Goal: Information Seeking & Learning: Learn about a topic

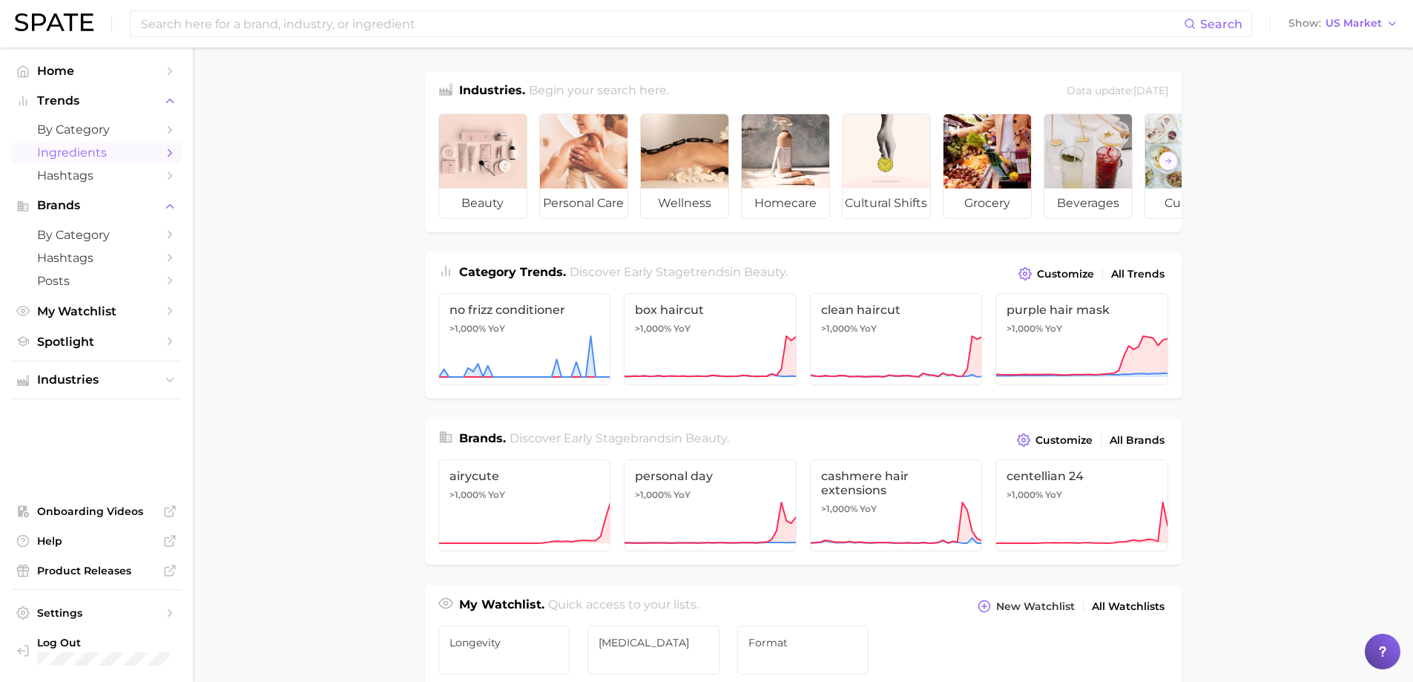
click at [62, 146] on span "Ingredients" at bounding box center [96, 152] width 119 height 14
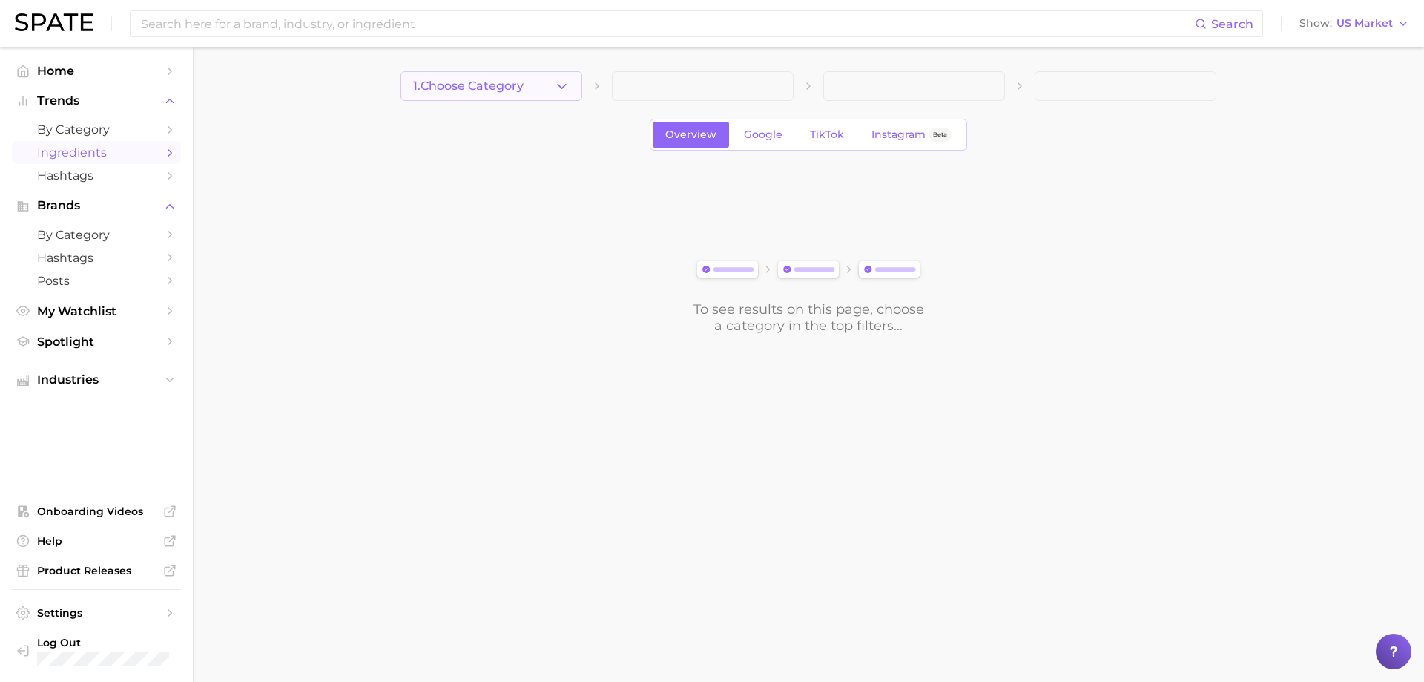
click at [557, 85] on icon "button" at bounding box center [562, 87] width 16 height 16
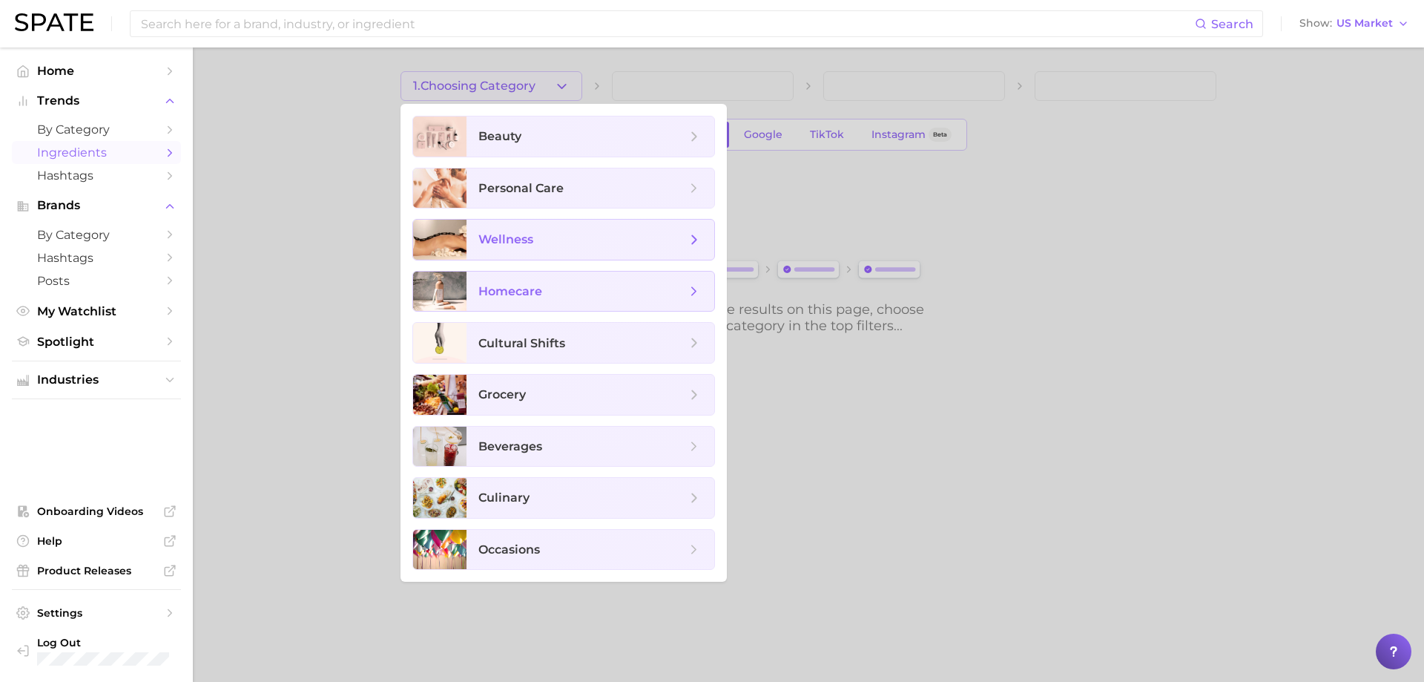
click at [550, 233] on span "wellness" at bounding box center [582, 239] width 208 height 16
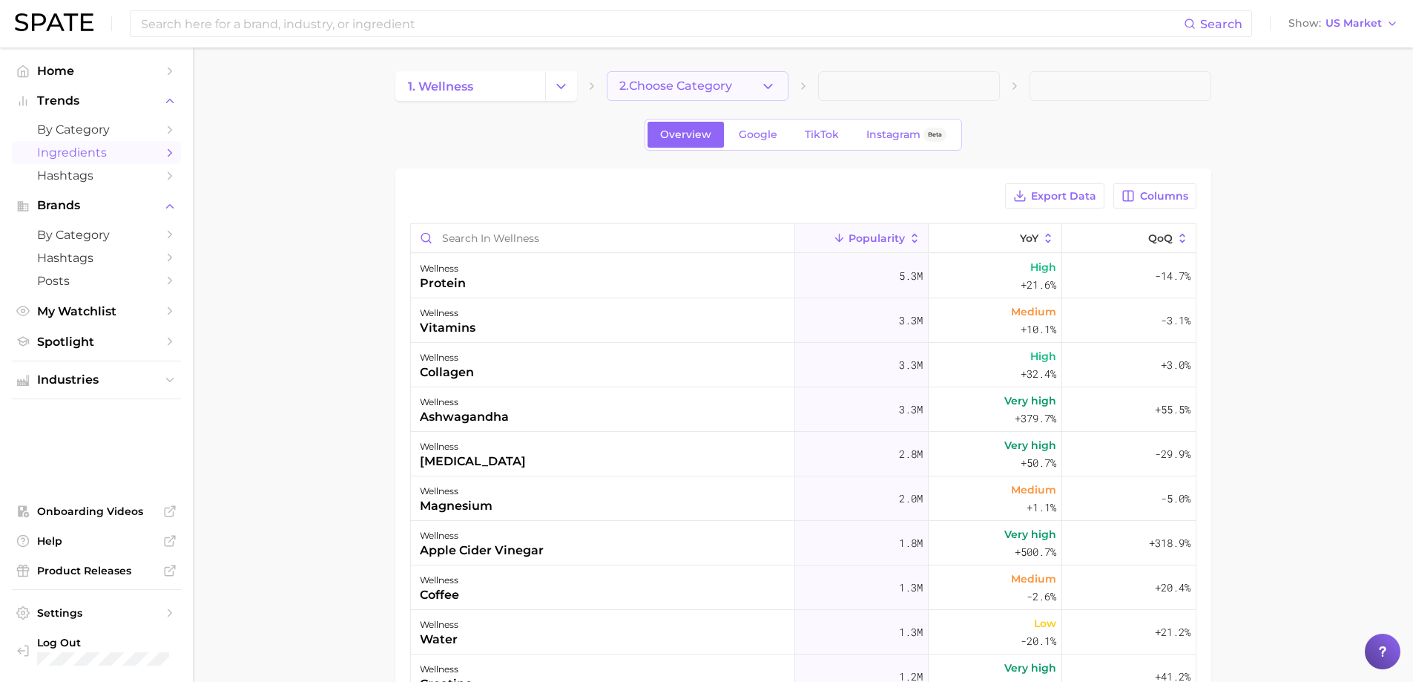
click at [708, 86] on span "2. Choose Category" at bounding box center [675, 85] width 113 height 13
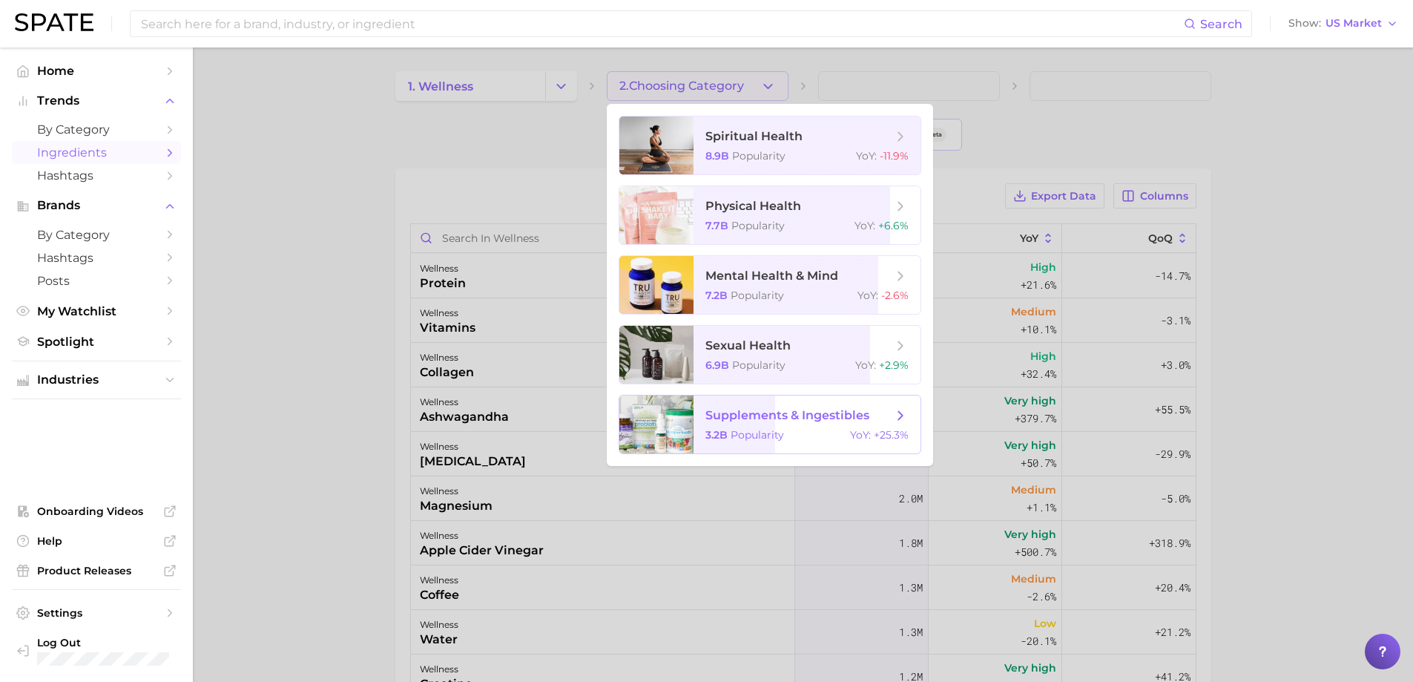
click at [811, 426] on span "supplements & ingestibles 3.2b Popularity YoY : +25.3%" at bounding box center [807, 424] width 227 height 58
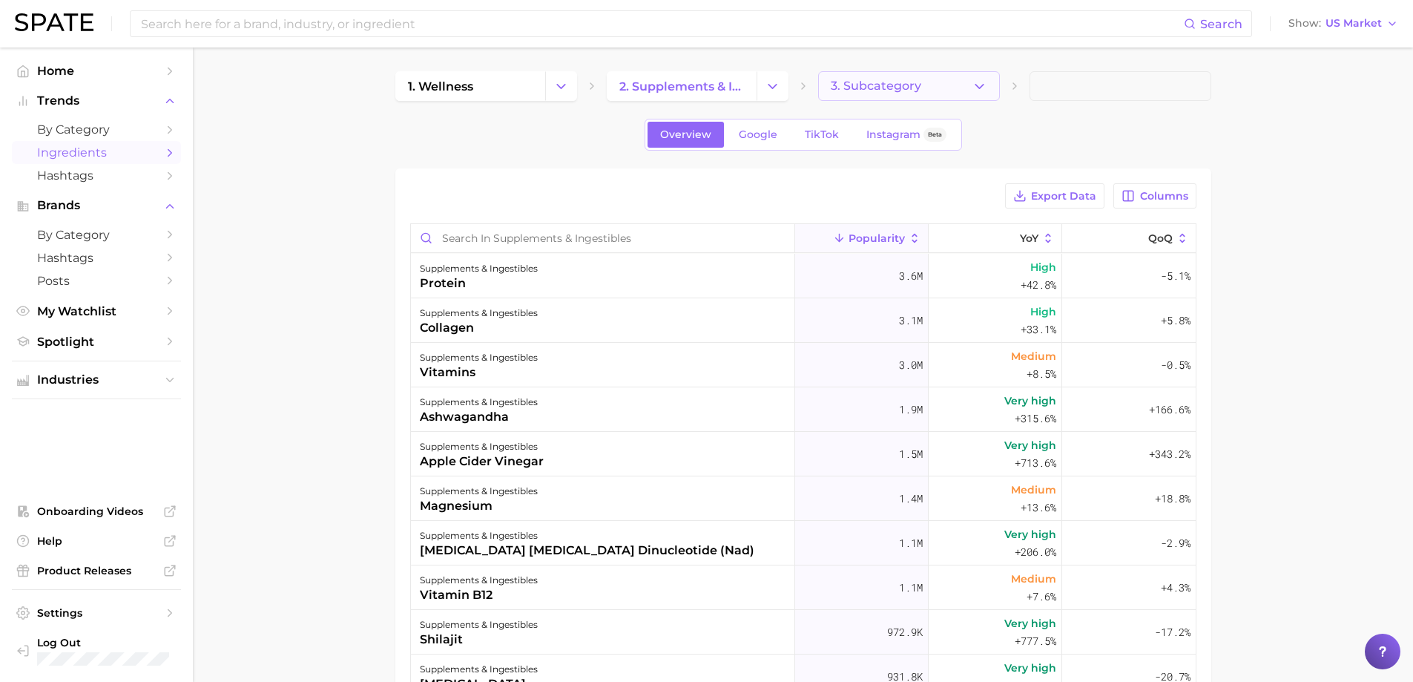
click at [983, 87] on icon "button" at bounding box center [980, 87] width 16 height 16
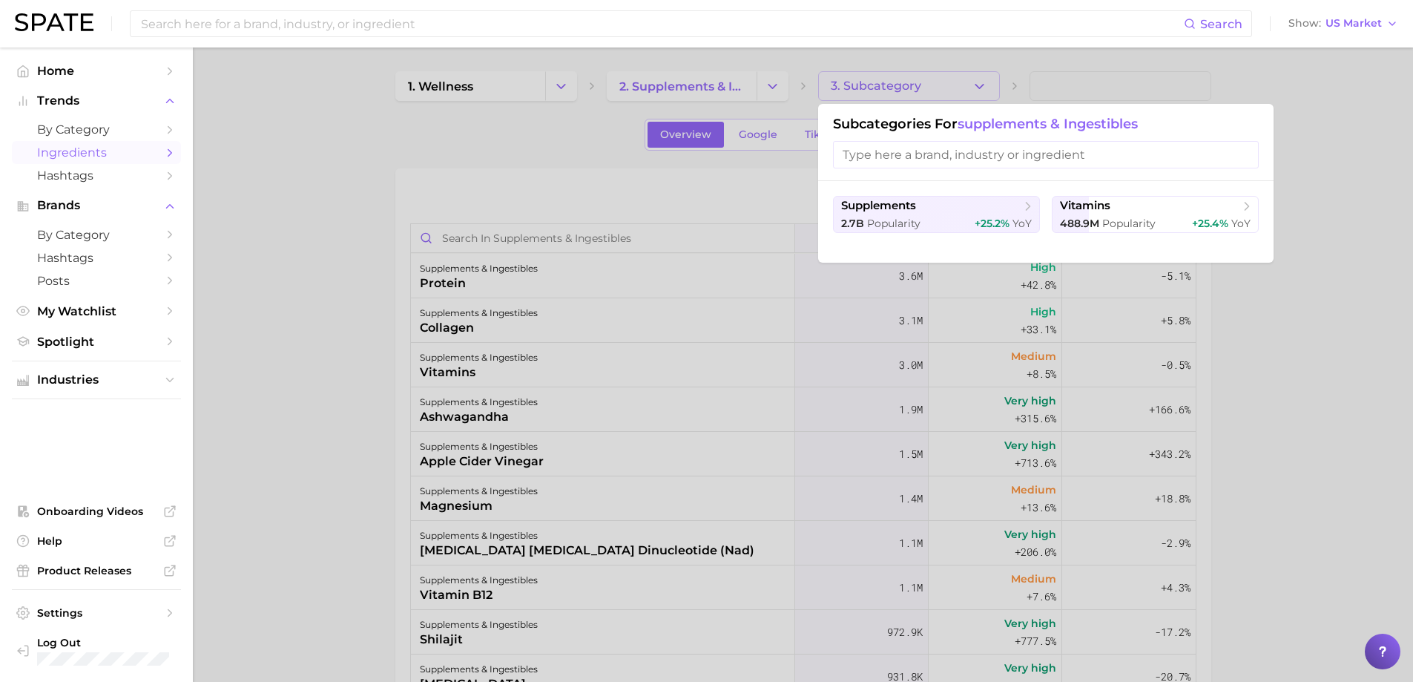
click at [983, 87] on div at bounding box center [706, 341] width 1413 height 682
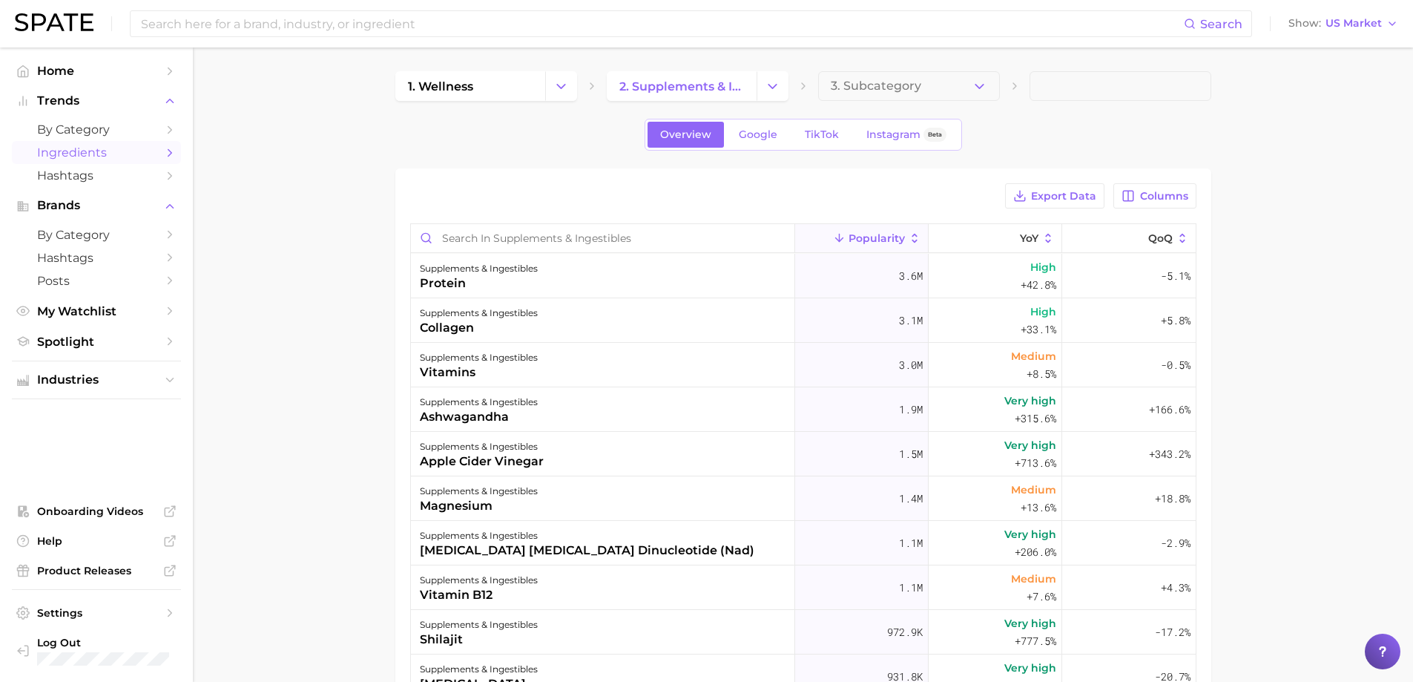
click at [1390, 423] on main "1. wellness 2. supplements & ingestibles 3. Subcategory Overview Google TikTok …" at bounding box center [803, 520] width 1220 height 946
click at [1162, 201] on span "Columns" at bounding box center [1164, 196] width 48 height 13
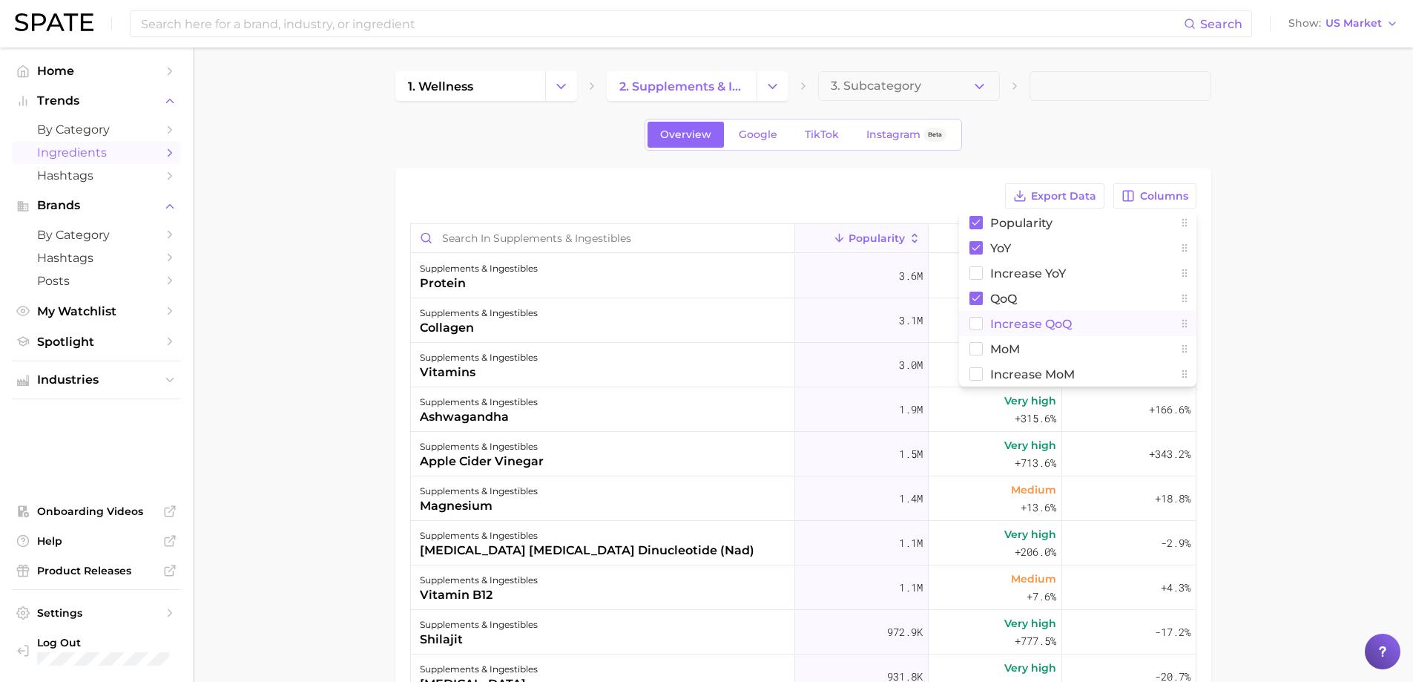
click at [1062, 322] on span "Increase QoQ" at bounding box center [1031, 323] width 82 height 13
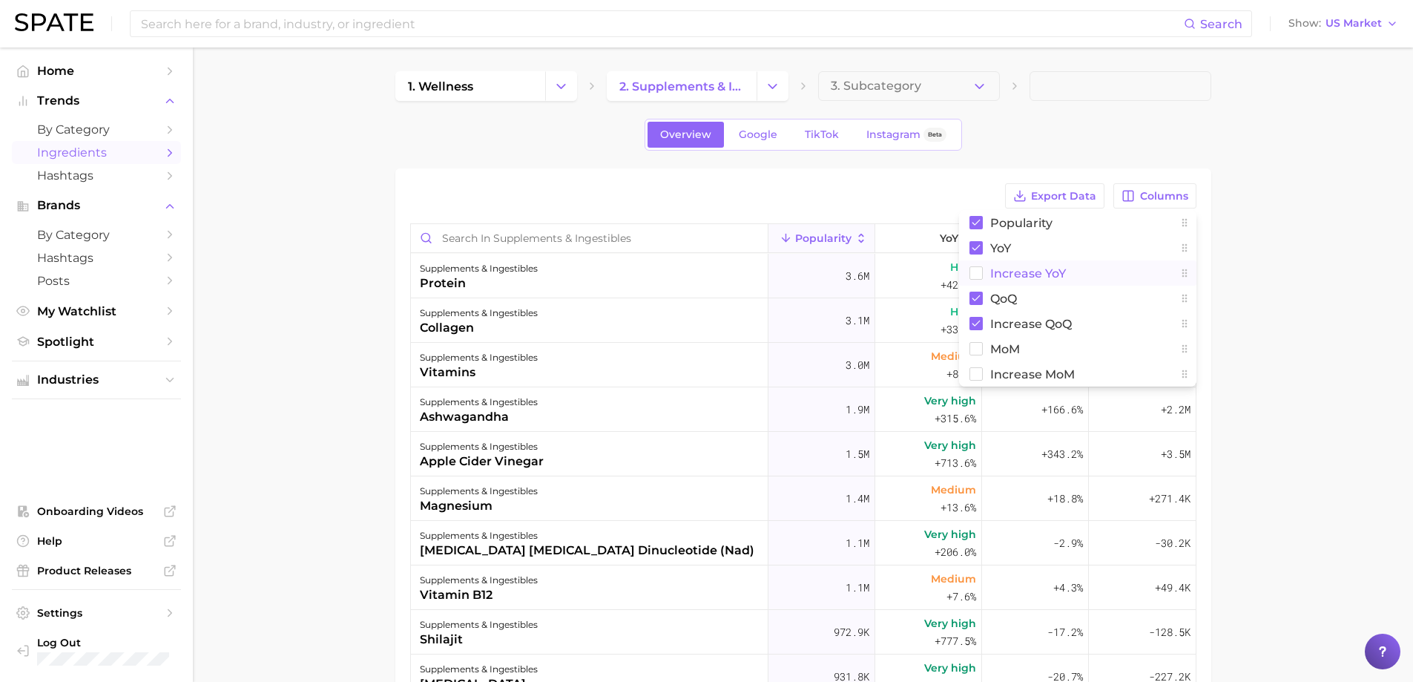
click at [1041, 271] on span "Increase YoY" at bounding box center [1028, 273] width 76 height 13
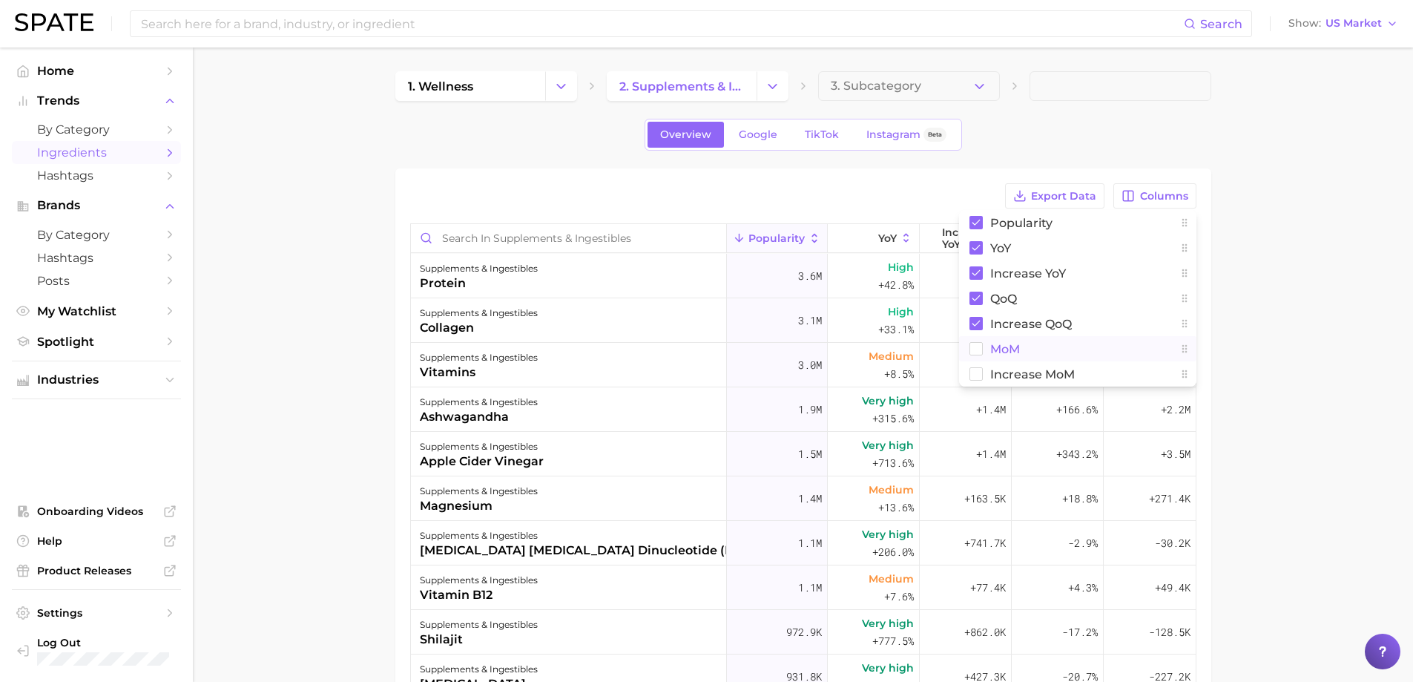
click at [1018, 346] on span "MoM" at bounding box center [1005, 349] width 30 height 13
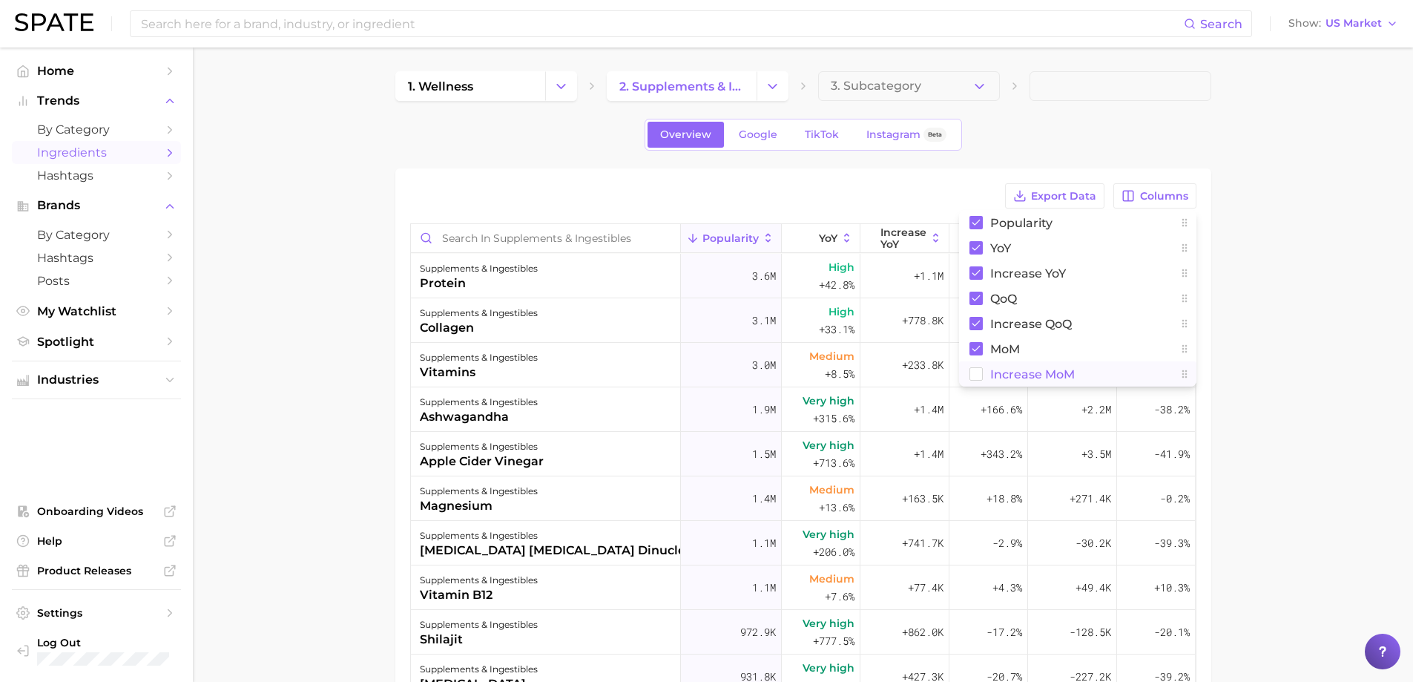
click at [1018, 369] on span "Increase MoM" at bounding box center [1032, 374] width 85 height 13
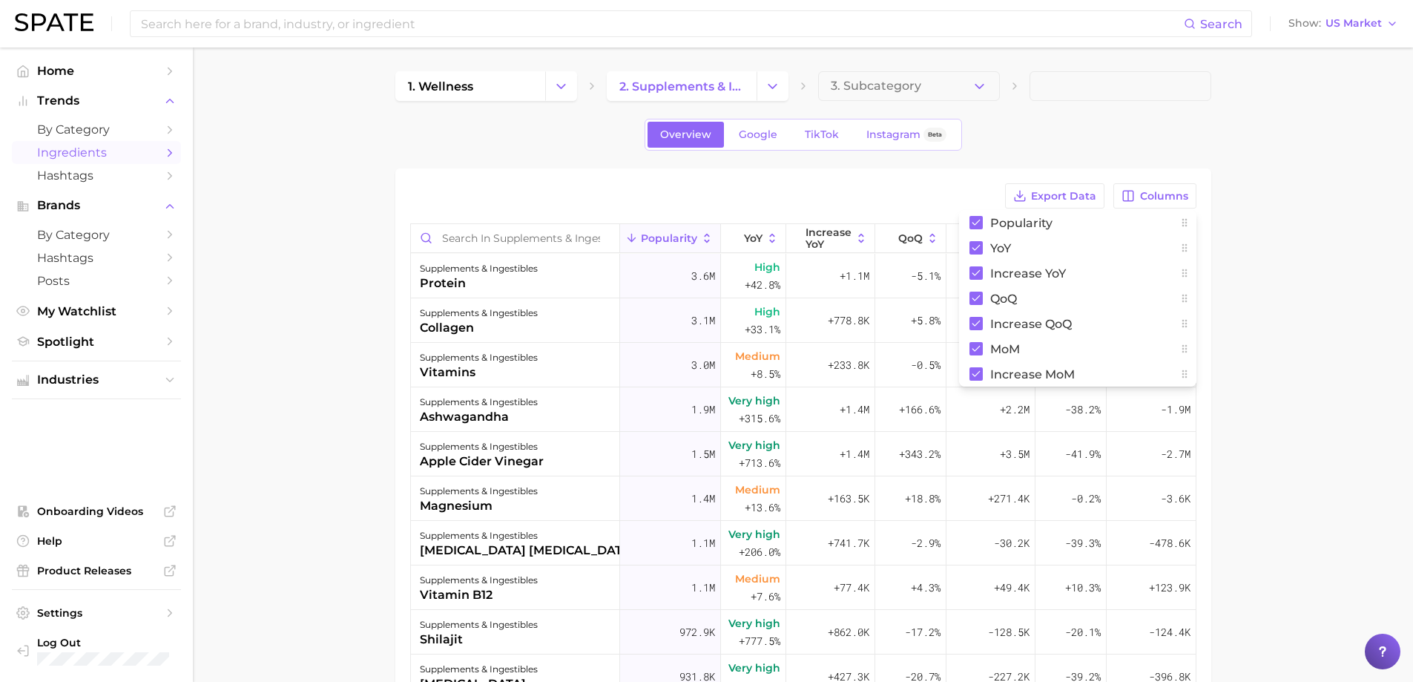
click at [1301, 366] on main "1. wellness 2. supplements & ingestibles 3. Subcategory Overview Google TikTok …" at bounding box center [803, 520] width 1220 height 946
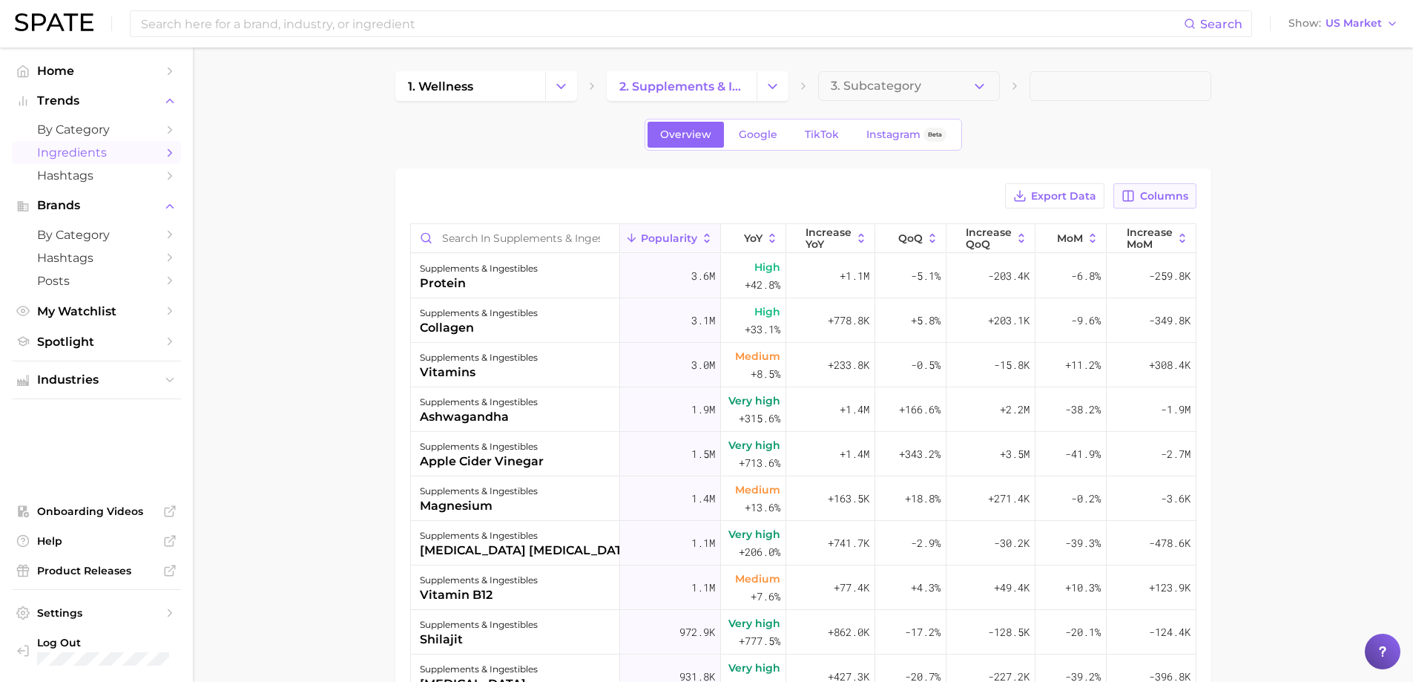
click at [1170, 193] on span "Columns" at bounding box center [1164, 196] width 48 height 13
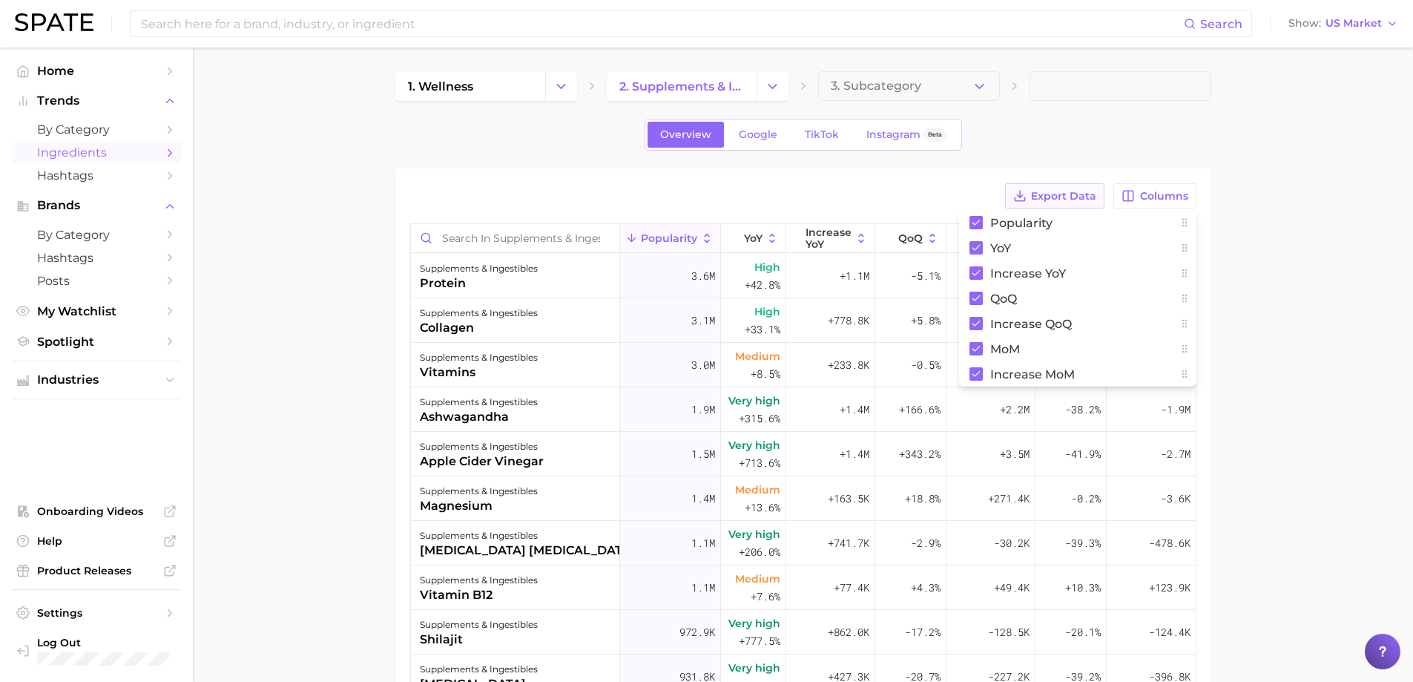
click at [1048, 194] on span "Export Data" at bounding box center [1063, 196] width 65 height 13
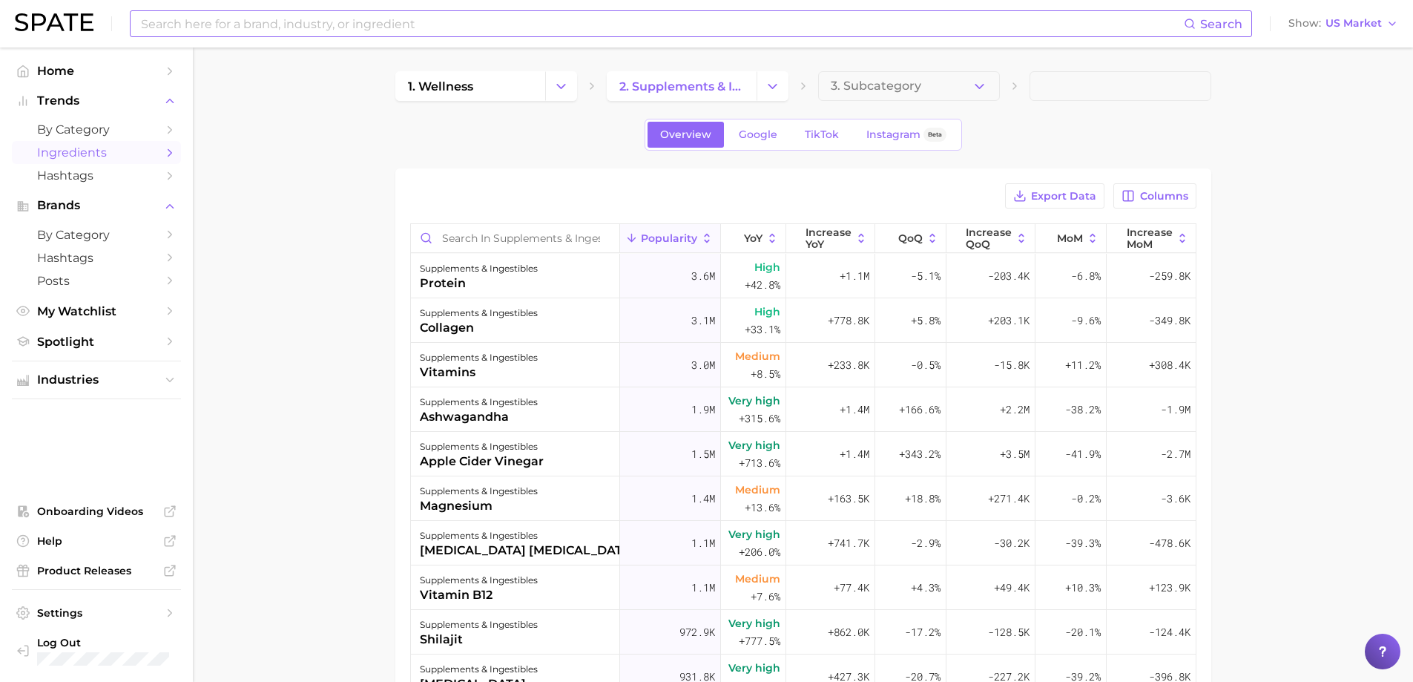
click at [184, 35] on input at bounding box center [661, 23] width 1044 height 25
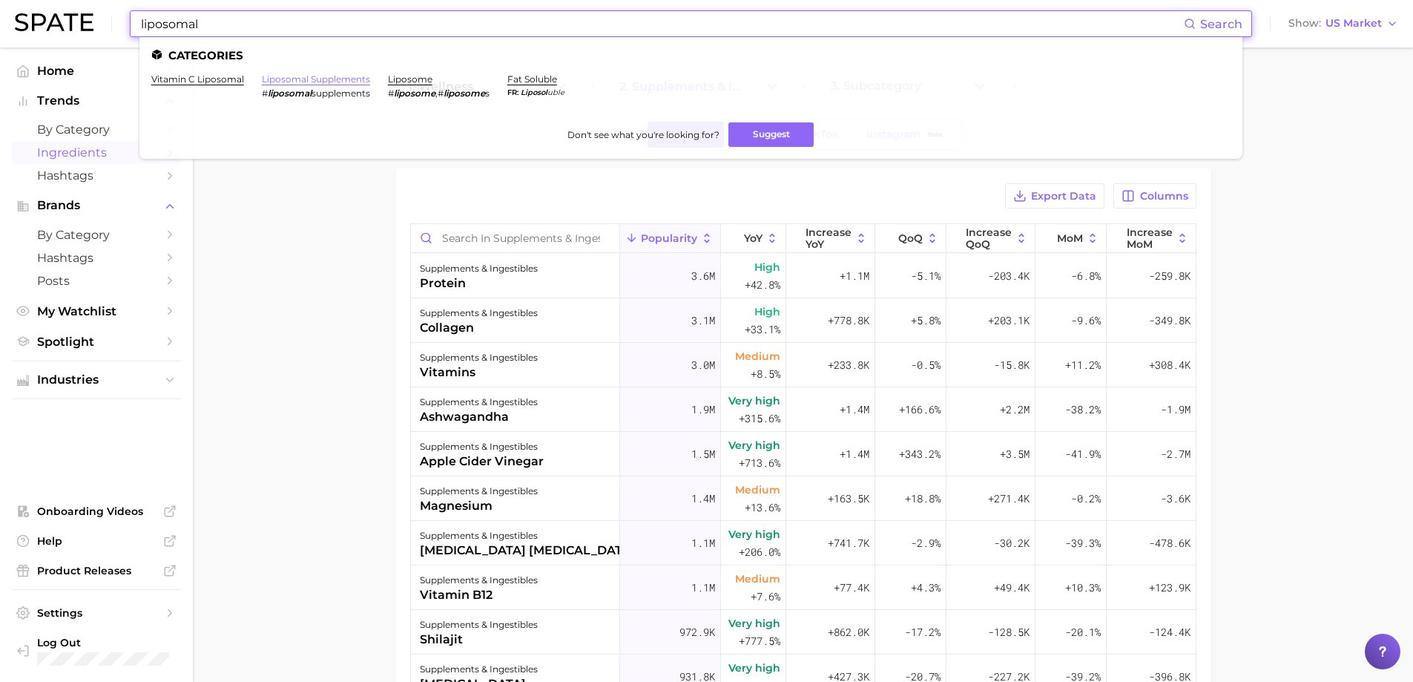
type input "liposomal"
click at [332, 79] on link "liposomal supplements" at bounding box center [316, 78] width 108 height 11
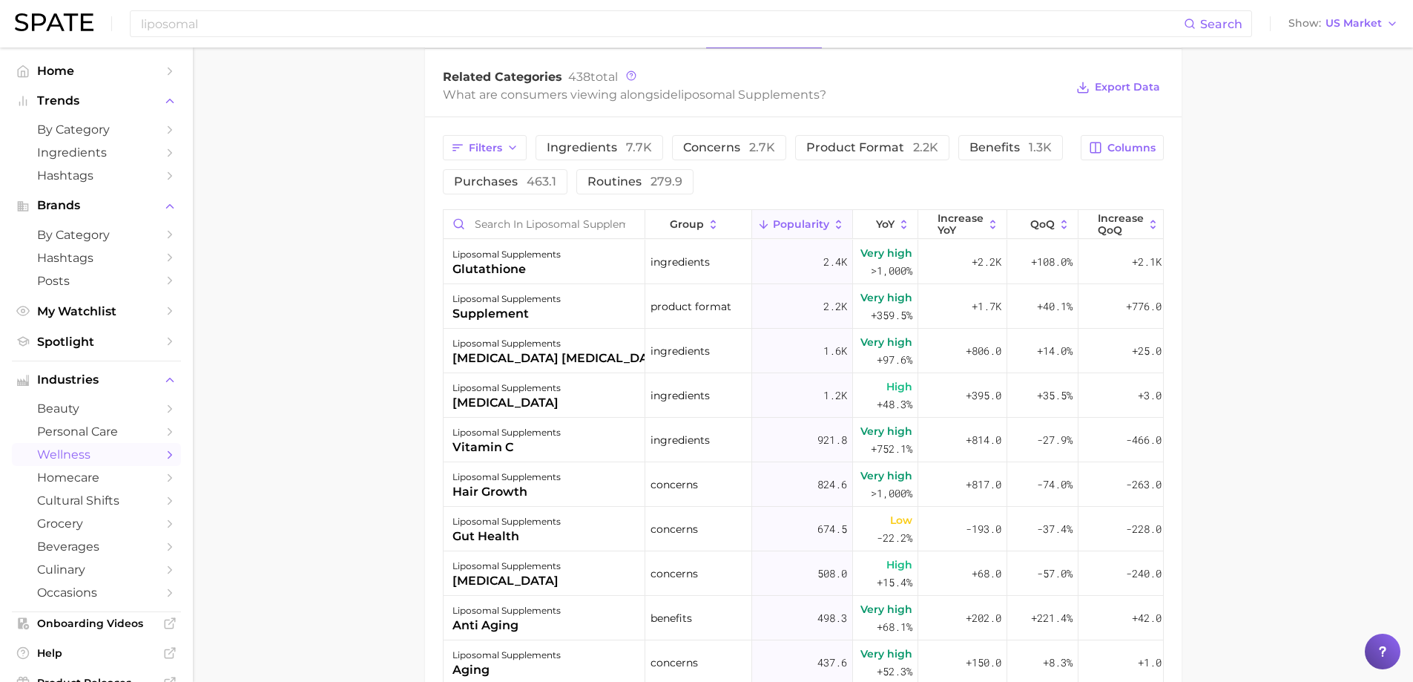
scroll to position [729, 0]
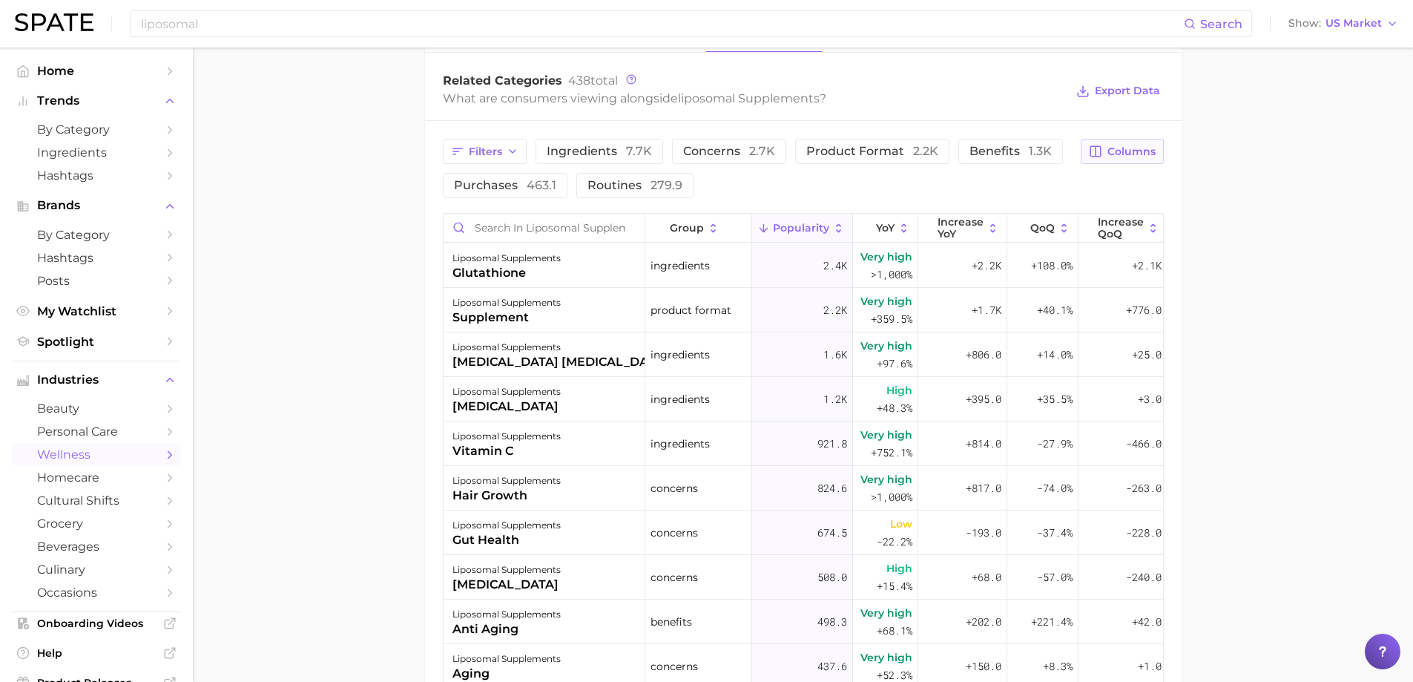
click at [1123, 156] on span "Columns" at bounding box center [1131, 151] width 48 height 13
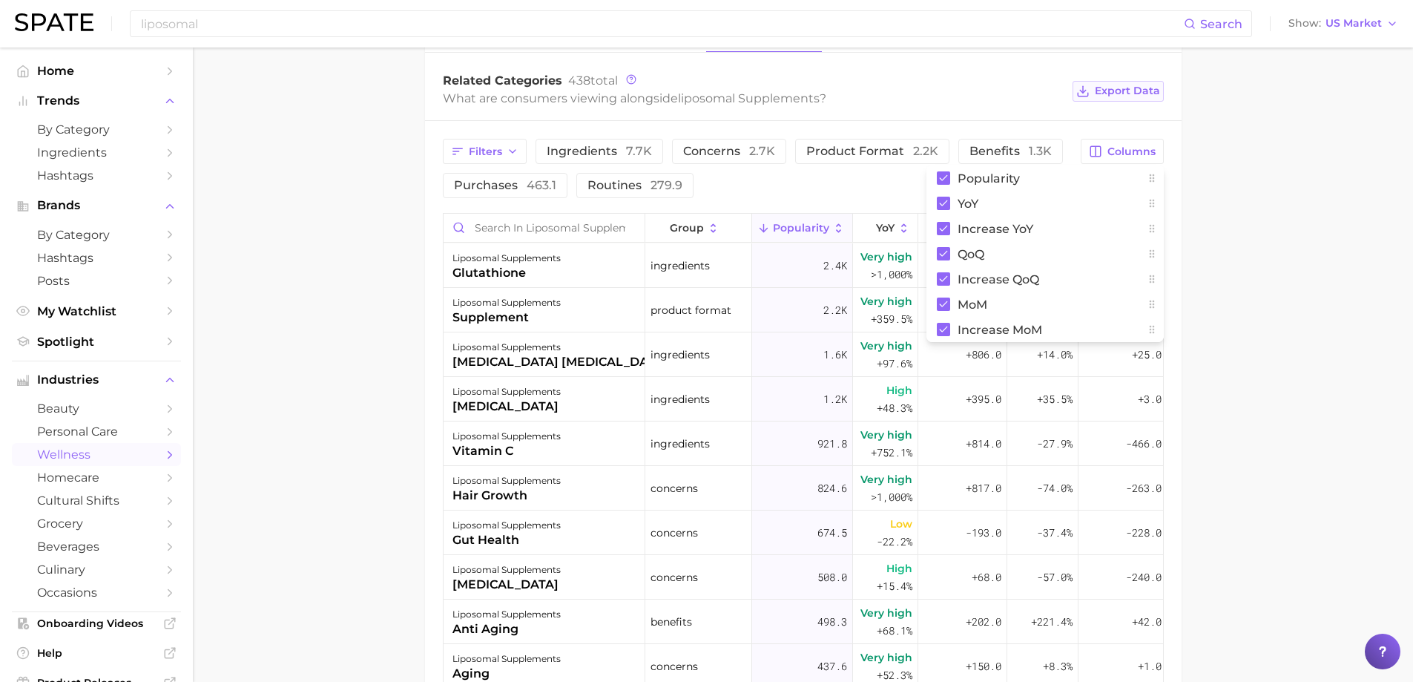
click at [1133, 93] on span "Export Data" at bounding box center [1127, 91] width 65 height 13
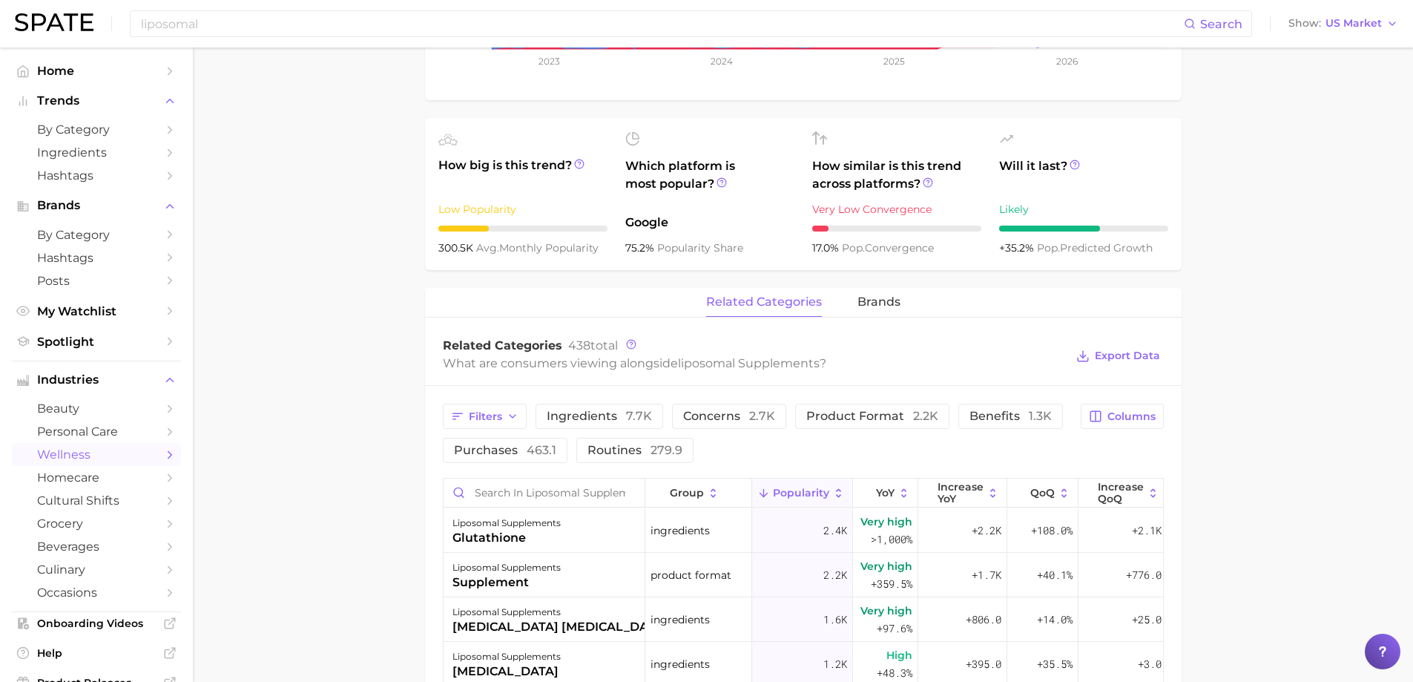
scroll to position [0, 0]
